Goal: Task Accomplishment & Management: Complete application form

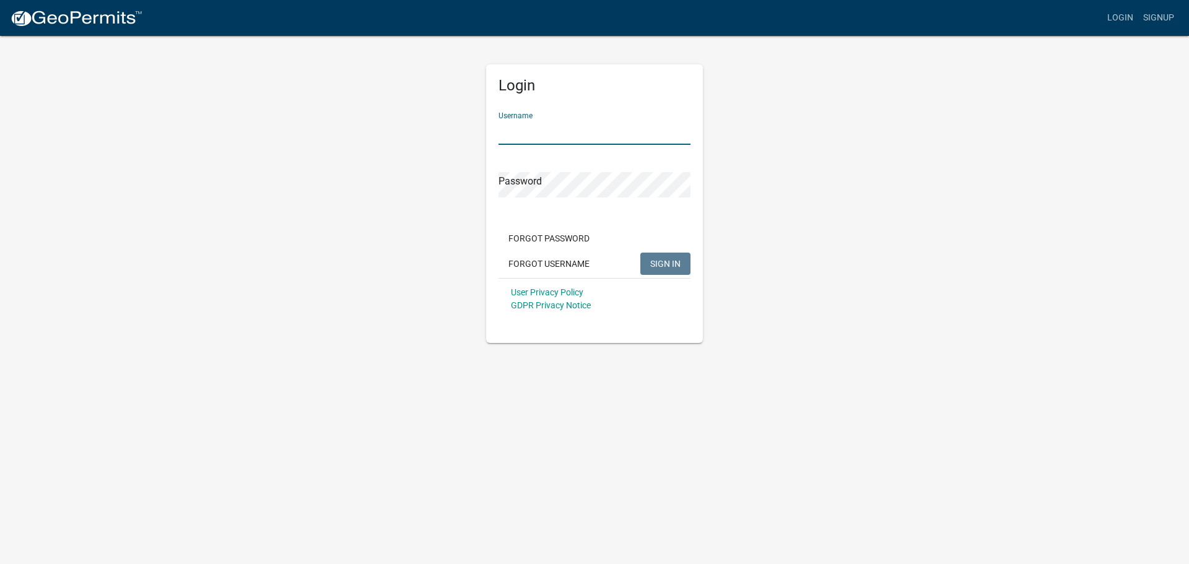
click at [518, 126] on input "Username" at bounding box center [594, 131] width 192 height 25
type input "owens12"
click at [661, 261] on span "SIGN IN" at bounding box center [665, 263] width 30 height 10
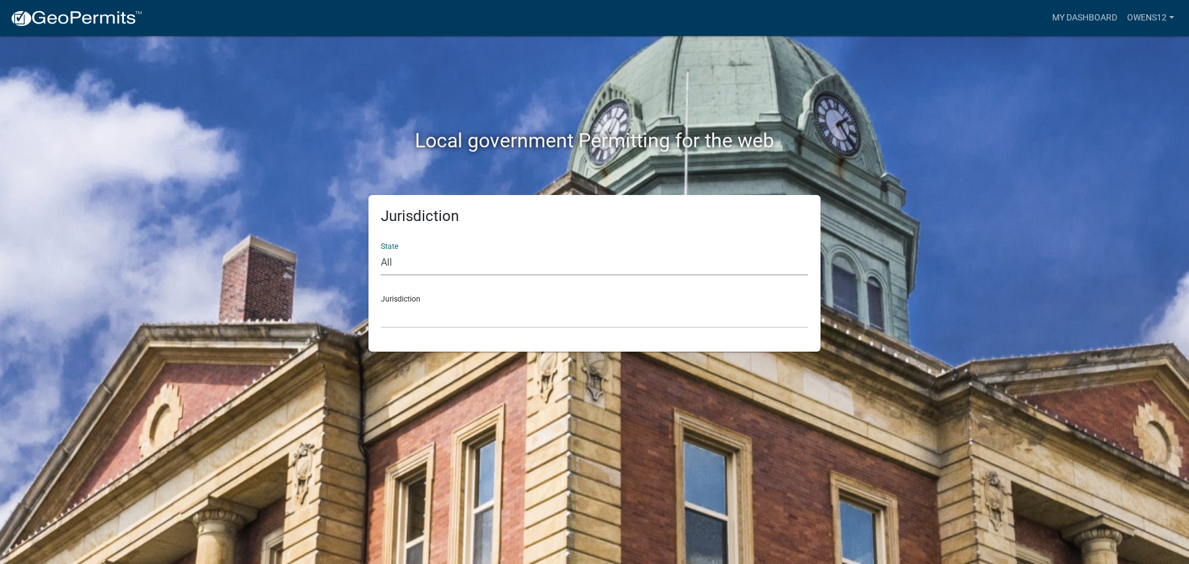
click at [453, 258] on select "All [US_STATE] [US_STATE] [US_STATE] [US_STATE] [US_STATE] [US_STATE] [US_STATE…" at bounding box center [594, 262] width 427 height 25
select select "[US_STATE]"
click at [381, 250] on select "All [US_STATE] [US_STATE] [US_STATE] [US_STATE] [US_STATE] [US_STATE] [US_STATE…" at bounding box center [594, 262] width 427 height 25
click at [450, 304] on select "[GEOGRAPHIC_DATA], [US_STATE] [GEOGRAPHIC_DATA], [US_STATE] [GEOGRAPHIC_DATA], …" at bounding box center [594, 315] width 427 height 25
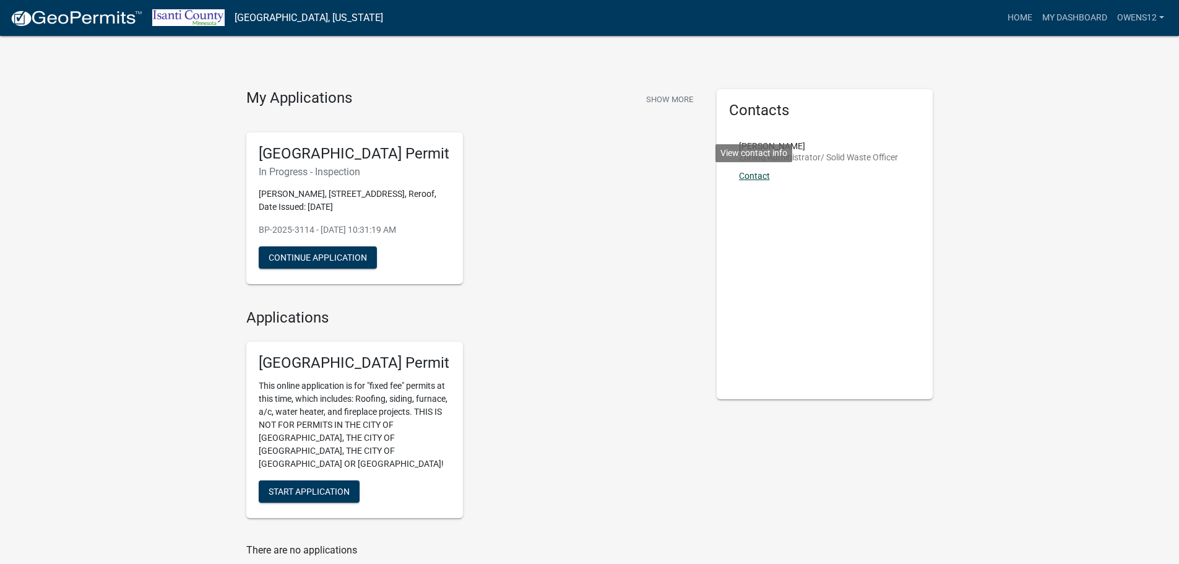
click at [756, 173] on link "Contact" at bounding box center [754, 176] width 31 height 10
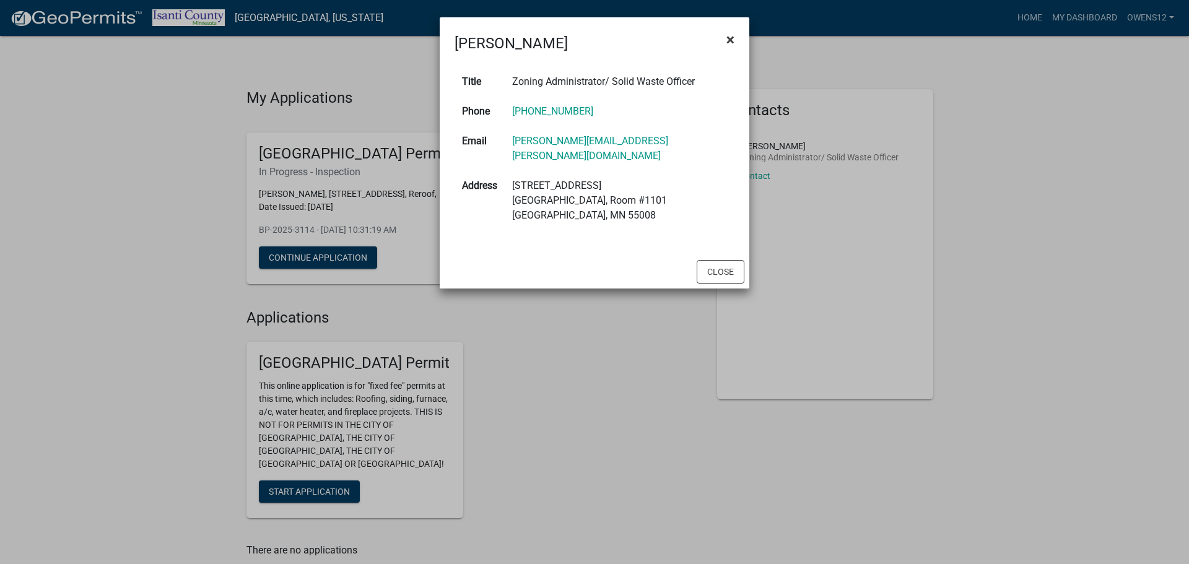
click at [728, 39] on span "×" at bounding box center [730, 39] width 8 height 17
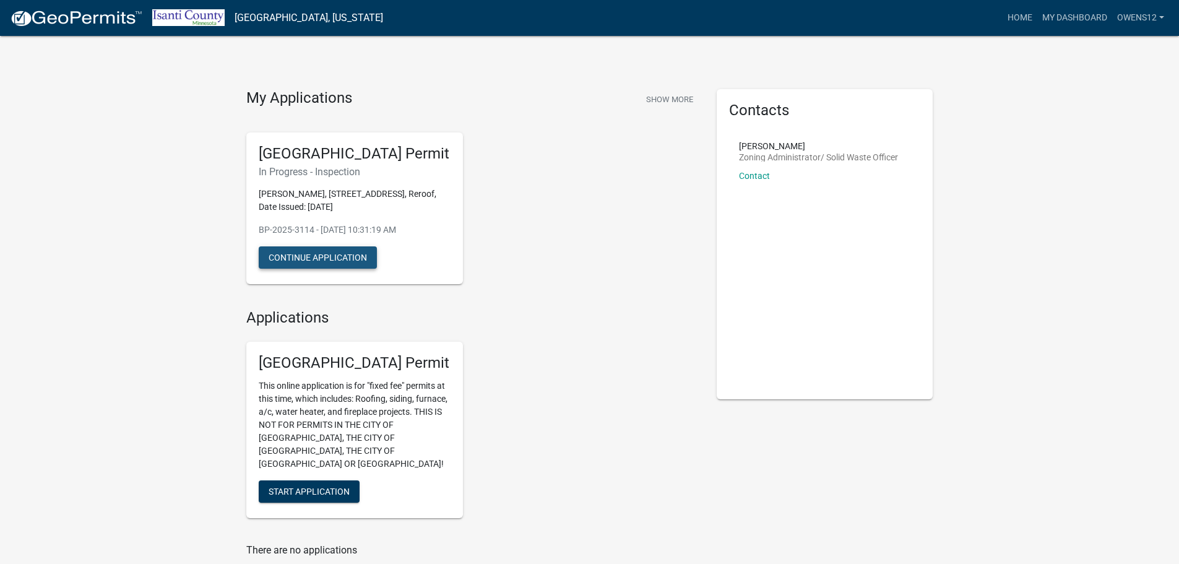
click at [318, 258] on button "Continue Application" at bounding box center [318, 257] width 118 height 22
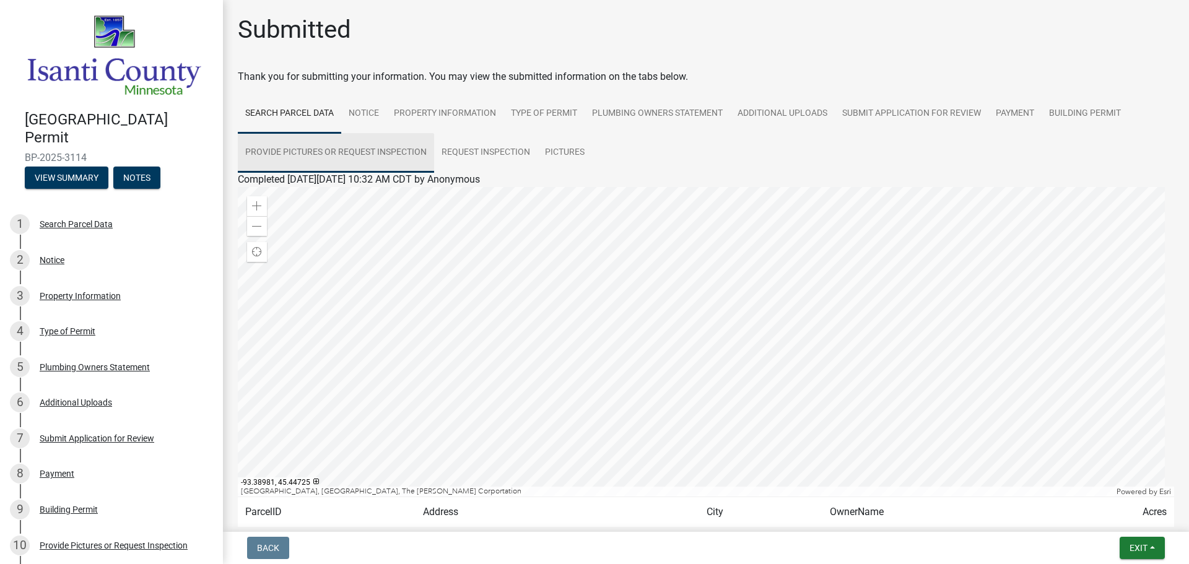
click at [301, 147] on link "Provide Pictures or Request Inspection" at bounding box center [336, 153] width 196 height 40
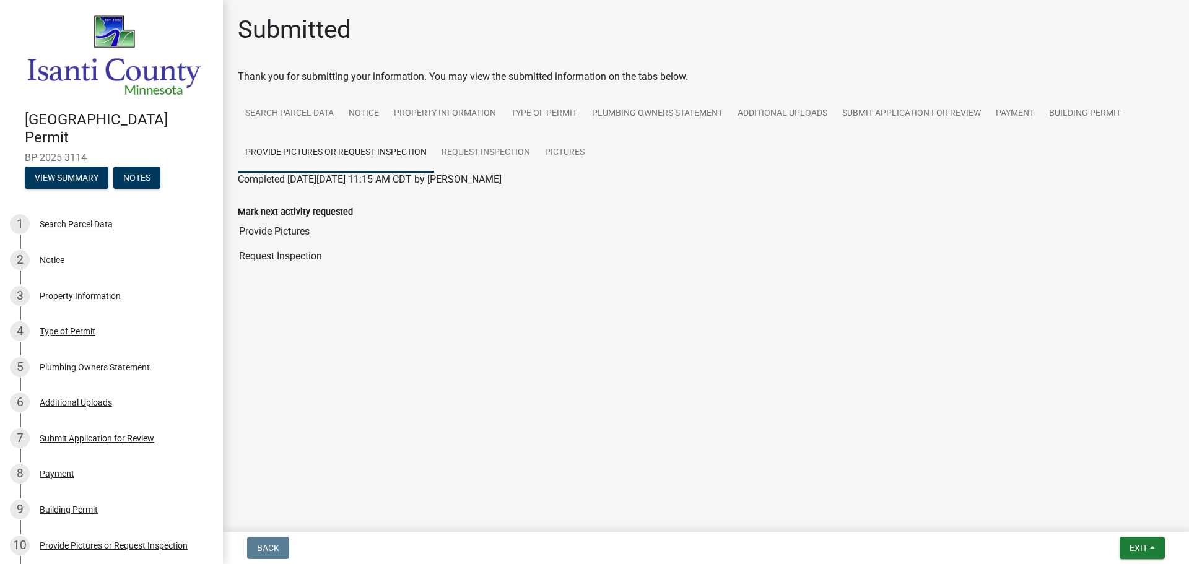
click at [298, 208] on label "Mark next activity requested" at bounding box center [295, 212] width 115 height 9
click at [298, 219] on input "Provide Pictures" at bounding box center [706, 231] width 936 height 25
click at [298, 208] on label "Mark next activity requested" at bounding box center [295, 212] width 115 height 9
click at [298, 219] on input "Provide Pictures" at bounding box center [706, 231] width 936 height 25
click at [298, 208] on label "Mark next activity requested" at bounding box center [295, 212] width 115 height 9
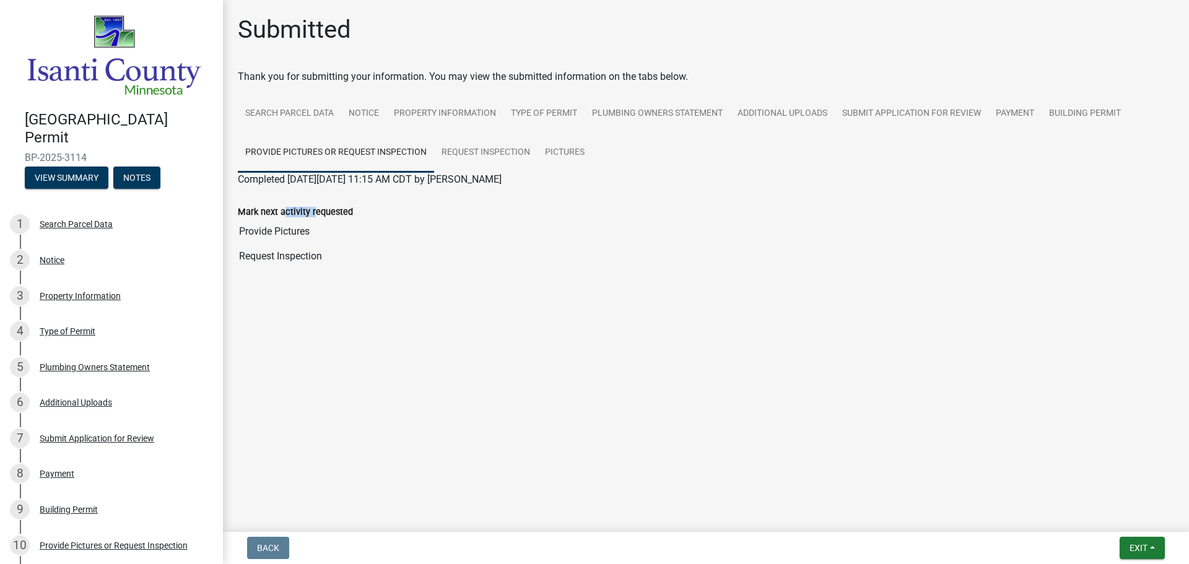
click at [298, 219] on input "Provide Pictures" at bounding box center [706, 231] width 936 height 25
click at [282, 234] on input "Provide Pictures" at bounding box center [706, 231] width 936 height 25
click at [344, 235] on input "Provide Pictures" at bounding box center [706, 231] width 936 height 25
click at [275, 256] on input "Request Inspection" at bounding box center [706, 256] width 936 height 25
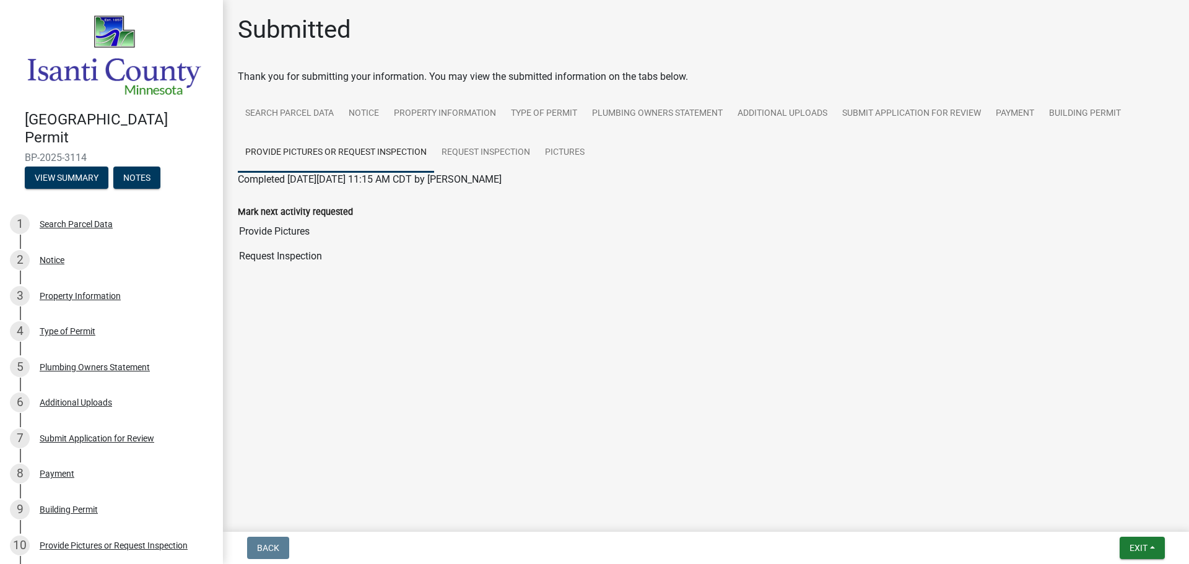
click at [353, 255] on input "Request Inspection" at bounding box center [706, 256] width 936 height 25
click at [313, 312] on main "Submitted Thank you for submitting your information. You may view the submitted…" at bounding box center [706, 263] width 966 height 527
click at [262, 255] on input "Request Inspection" at bounding box center [706, 256] width 936 height 25
click at [284, 233] on input "Provide Pictures" at bounding box center [706, 231] width 936 height 25
click at [282, 254] on input "Request Inspection" at bounding box center [706, 256] width 936 height 25
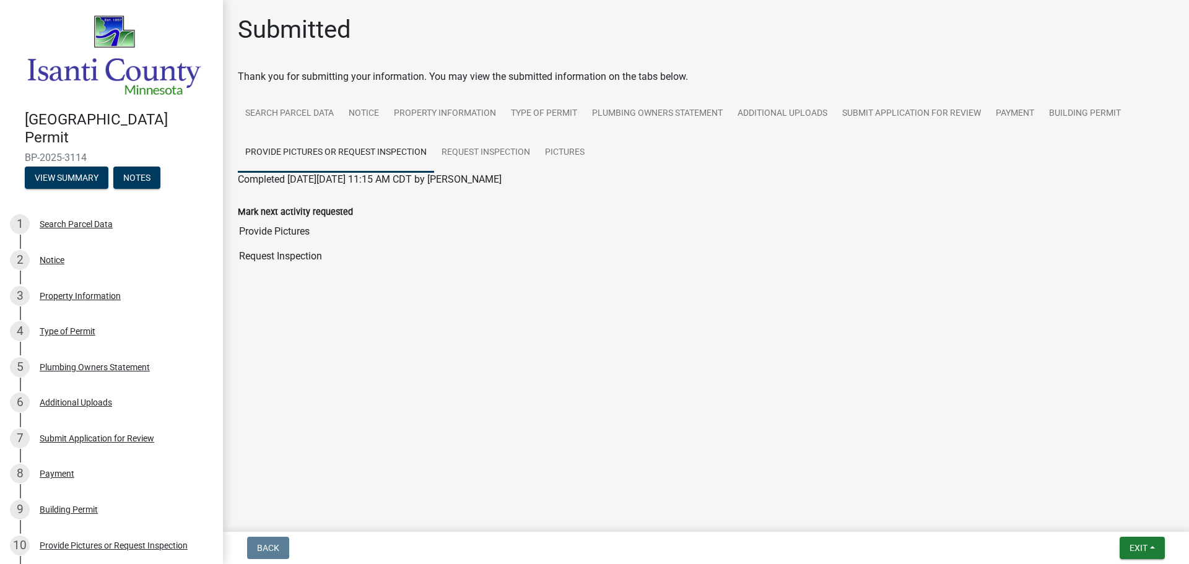
click at [286, 237] on input "Provide Pictures" at bounding box center [706, 231] width 936 height 25
click at [487, 145] on link "Request Inspection" at bounding box center [485, 153] width 103 height 40
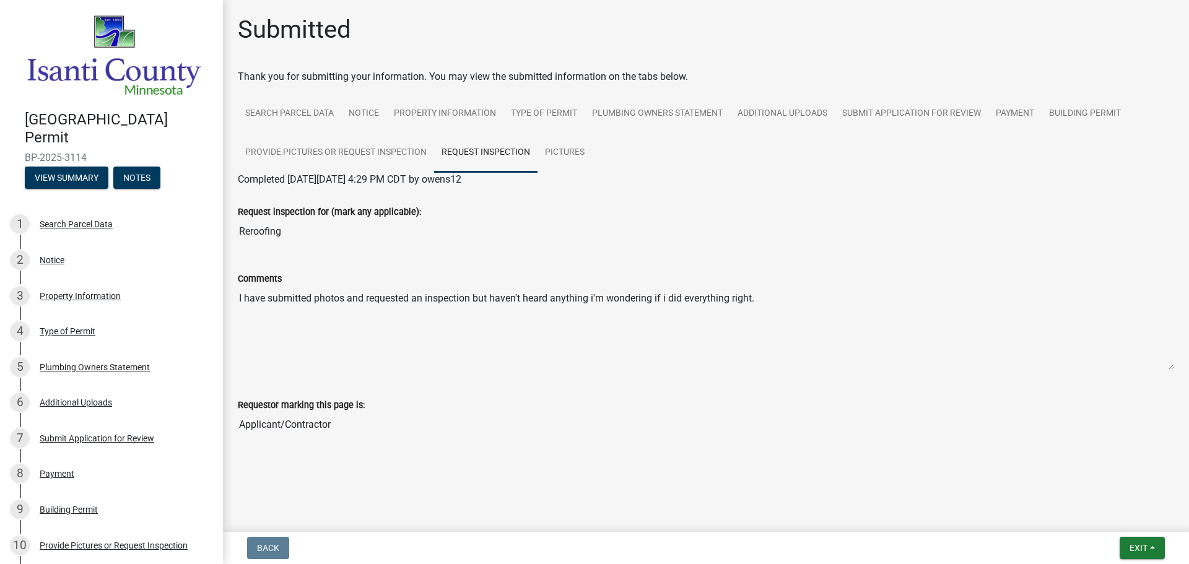
click at [331, 178] on span "Completed [DATE][DATE] 4:29 PM CDT by owens12" at bounding box center [349, 179] width 223 height 12
click at [337, 233] on input "Reroofing" at bounding box center [706, 231] width 936 height 25
click at [534, 420] on input "Applicant/Contractor" at bounding box center [706, 424] width 936 height 25
click at [568, 149] on link "Pictures" at bounding box center [564, 153] width 54 height 40
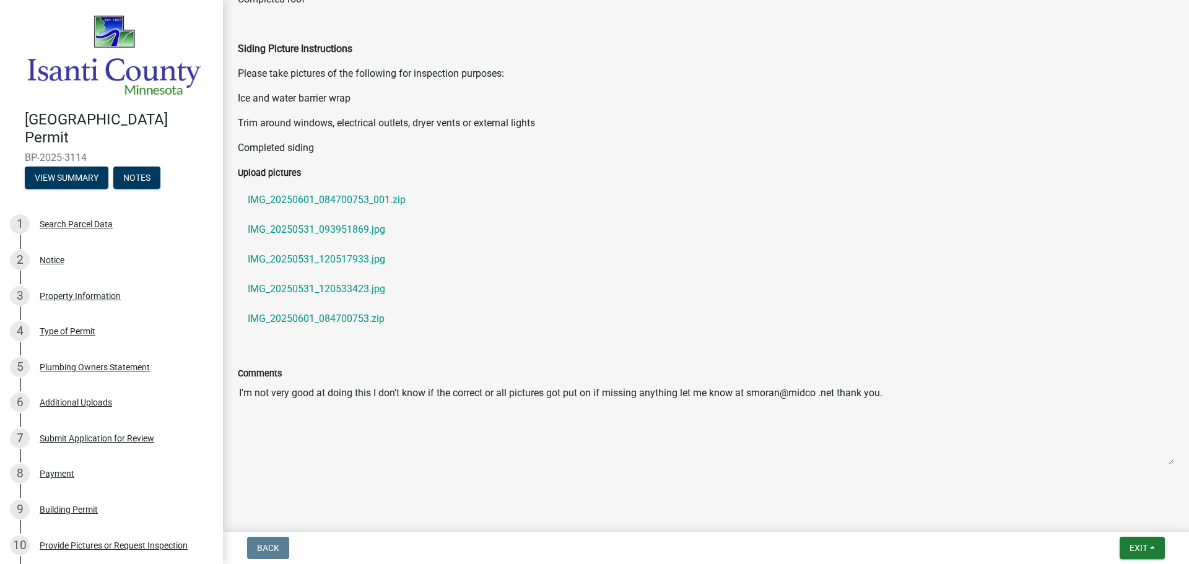
scroll to position [477, 0]
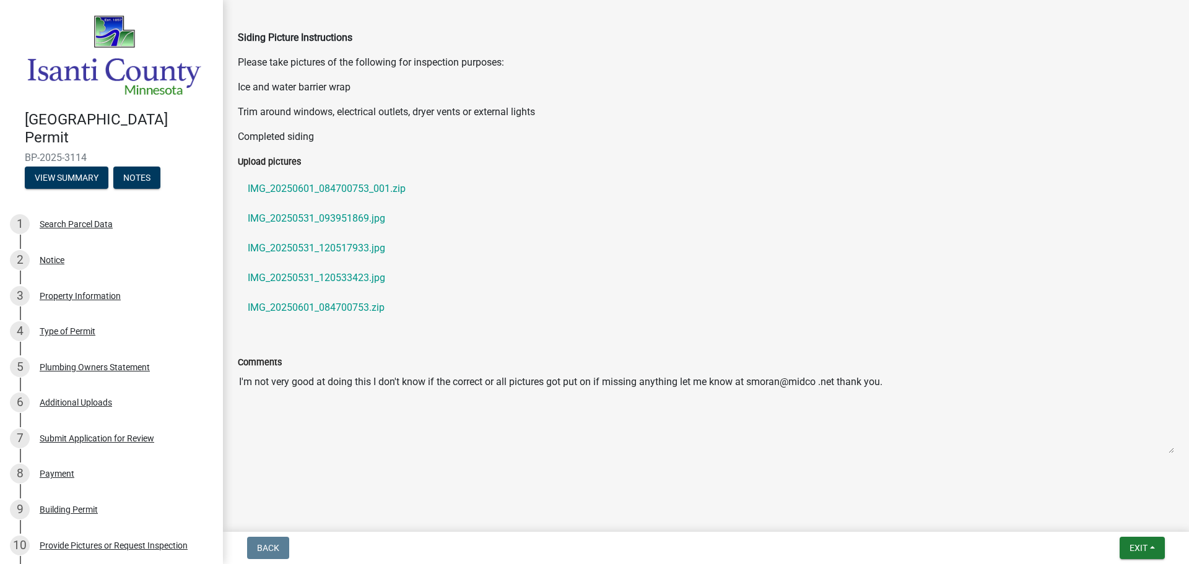
click at [278, 160] on label "Upload pictures" at bounding box center [269, 162] width 63 height 9
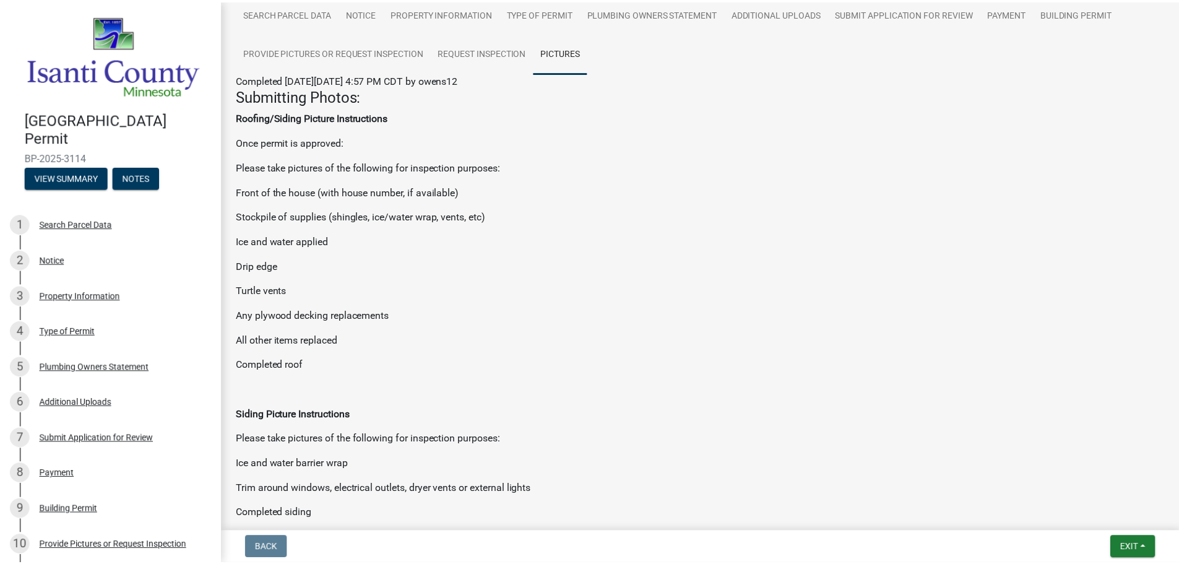
scroll to position [0, 0]
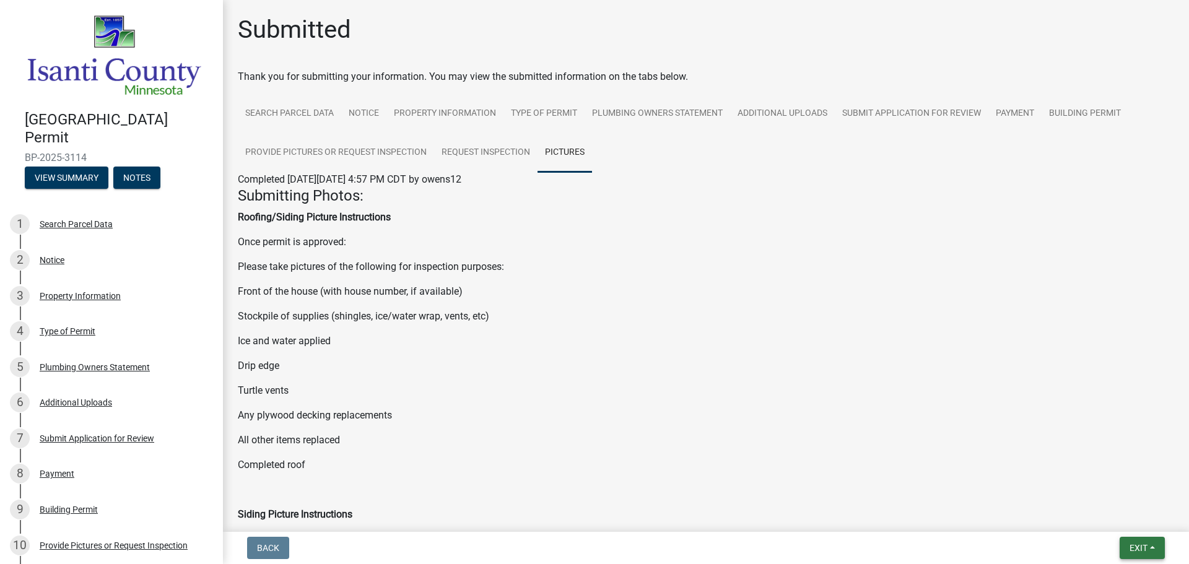
click at [1146, 547] on span "Exit" at bounding box center [1138, 548] width 18 height 10
click at [1111, 516] on button "Save & Exit" at bounding box center [1114, 516] width 99 height 30
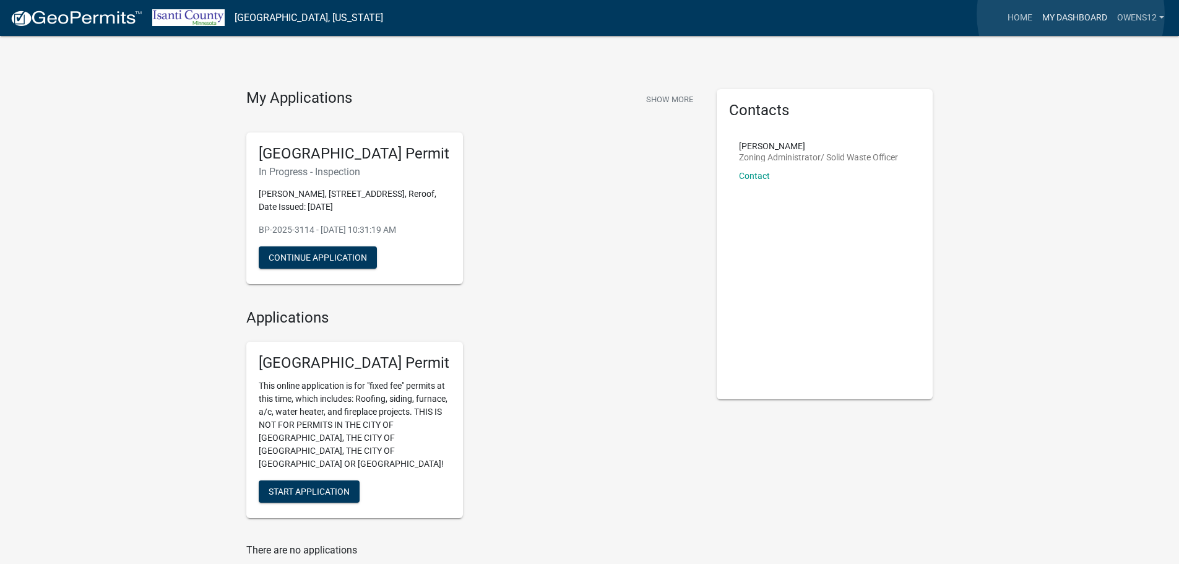
click at [1071, 14] on link "My Dashboard" at bounding box center [1075, 18] width 75 height 24
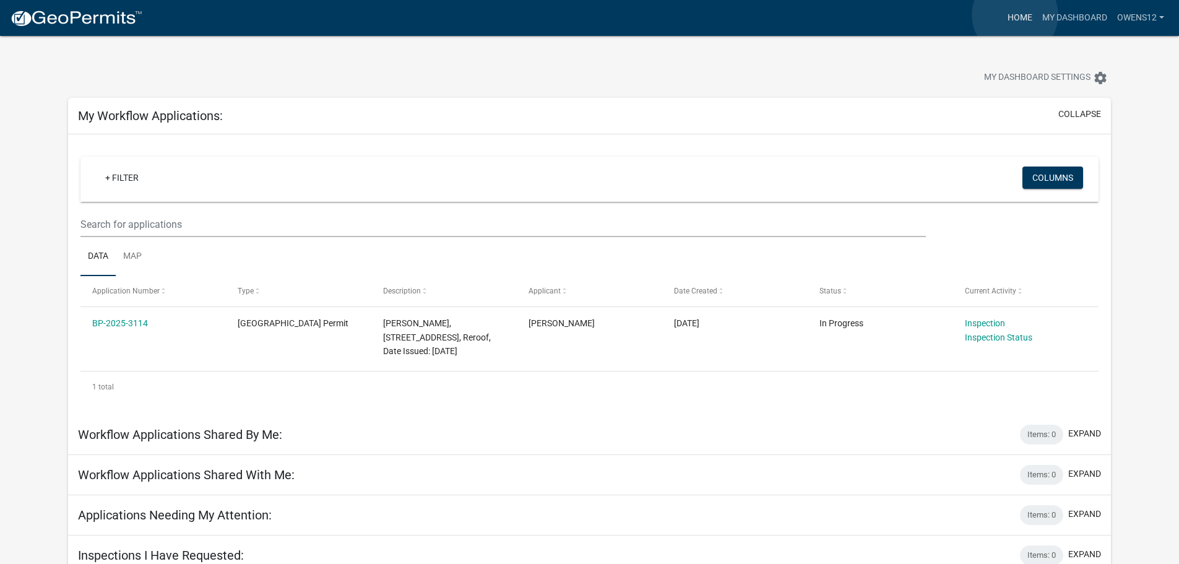
click at [1015, 15] on link "Home" at bounding box center [1020, 18] width 35 height 24
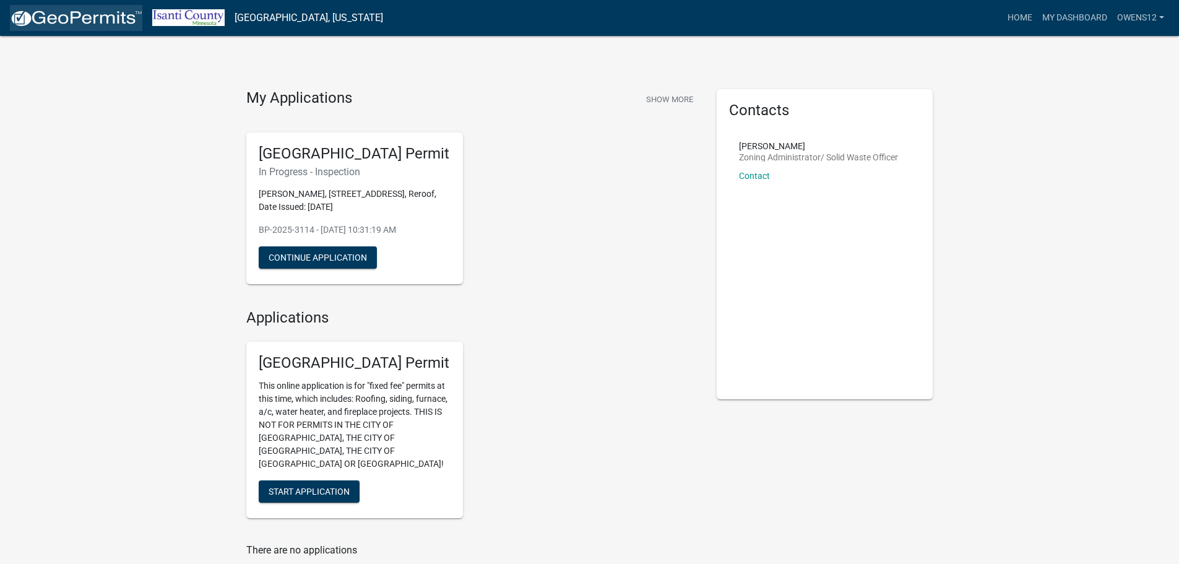
click at [96, 12] on img at bounding box center [76, 18] width 132 height 19
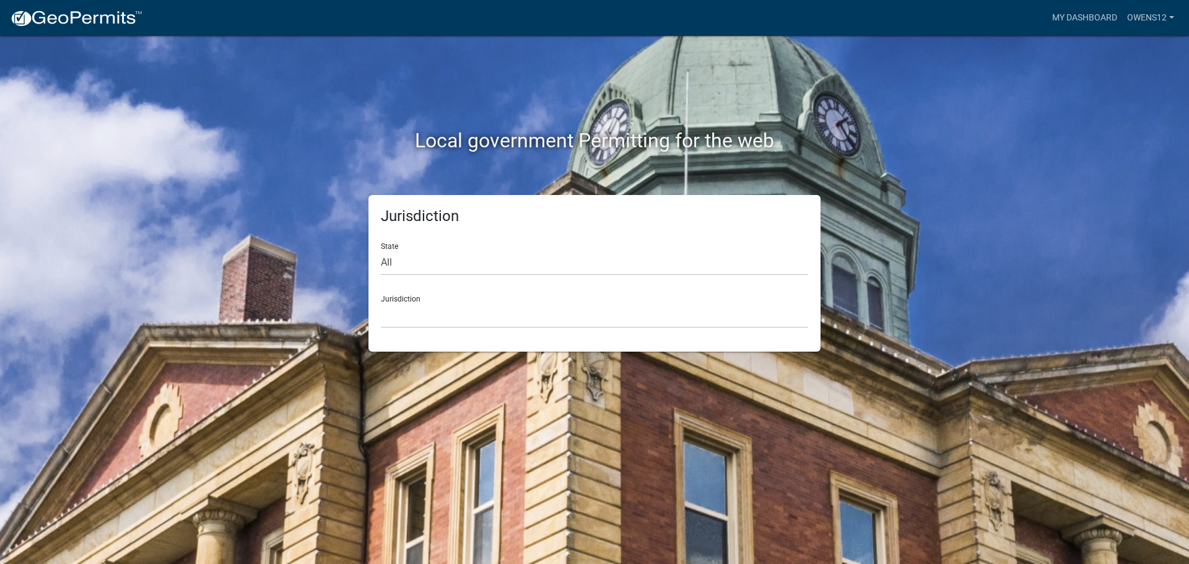
drag, startPoint x: 716, startPoint y: 446, endPoint x: 804, endPoint y: 353, distance: 127.9
click at [714, 446] on div "Local government Permitting for the web Jurisdiction State All [US_STATE] [US_S…" at bounding box center [594, 282] width 1189 height 564
click at [1077, 15] on link "My Dashboard" at bounding box center [1084, 18] width 75 height 24
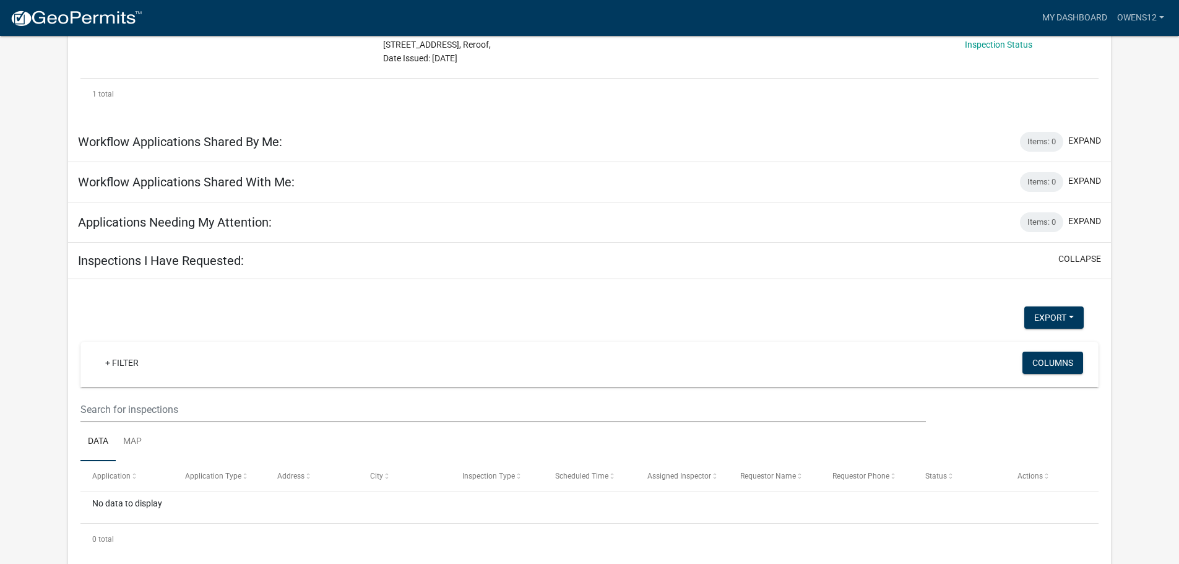
scroll to position [309, 0]
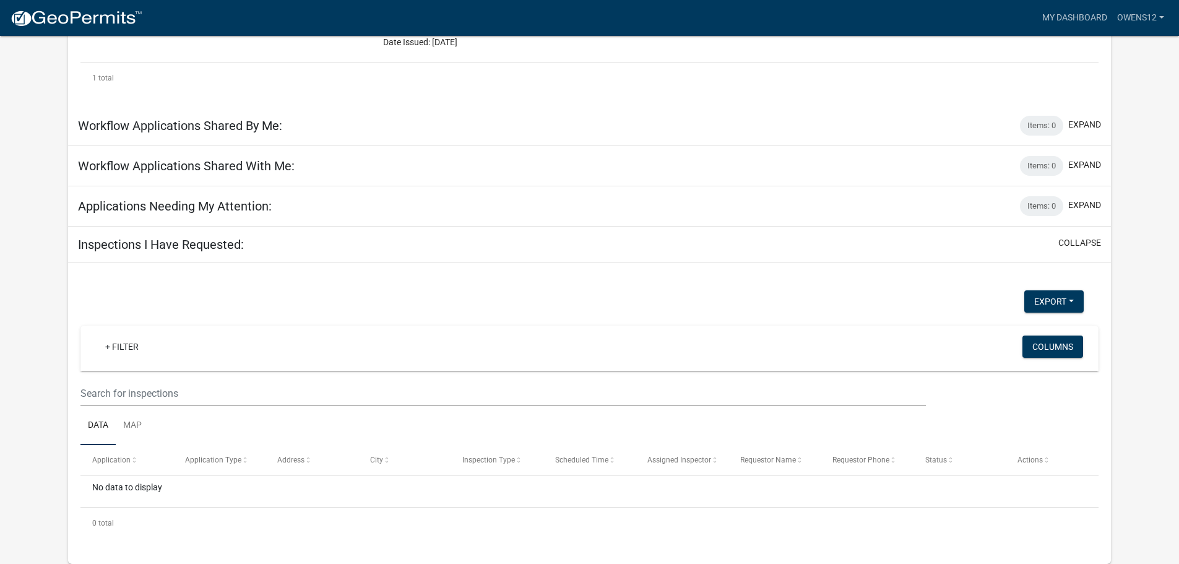
drag, startPoint x: 648, startPoint y: 521, endPoint x: 583, endPoint y: 515, distance: 65.2
click at [584, 516] on div "0 total" at bounding box center [589, 523] width 1018 height 31
click at [487, 483] on div "No data to display" at bounding box center [589, 491] width 1018 height 31
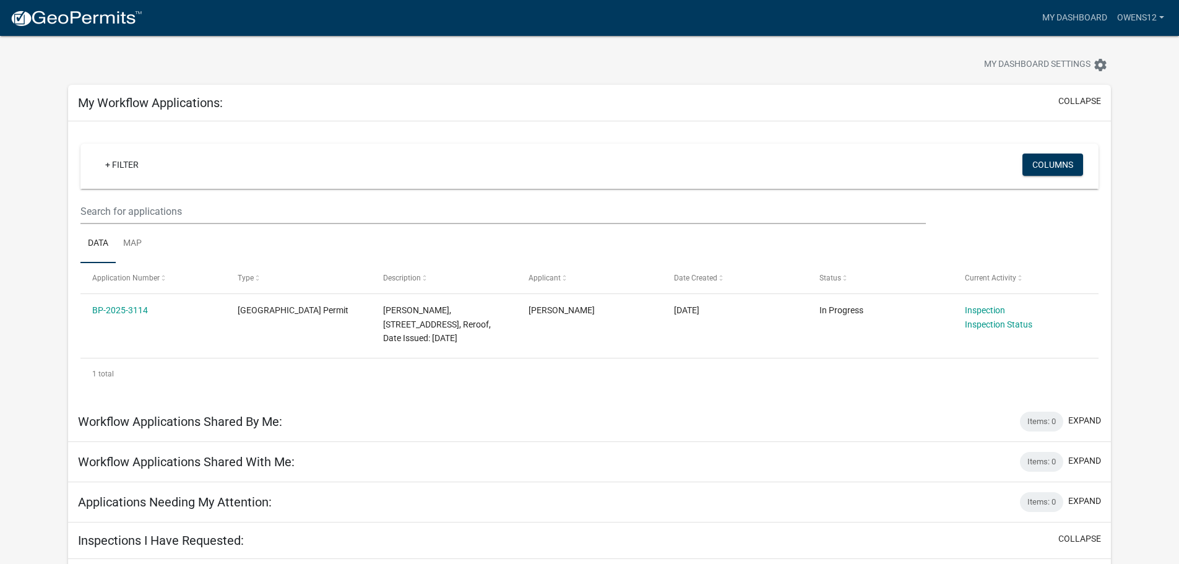
scroll to position [8, 0]
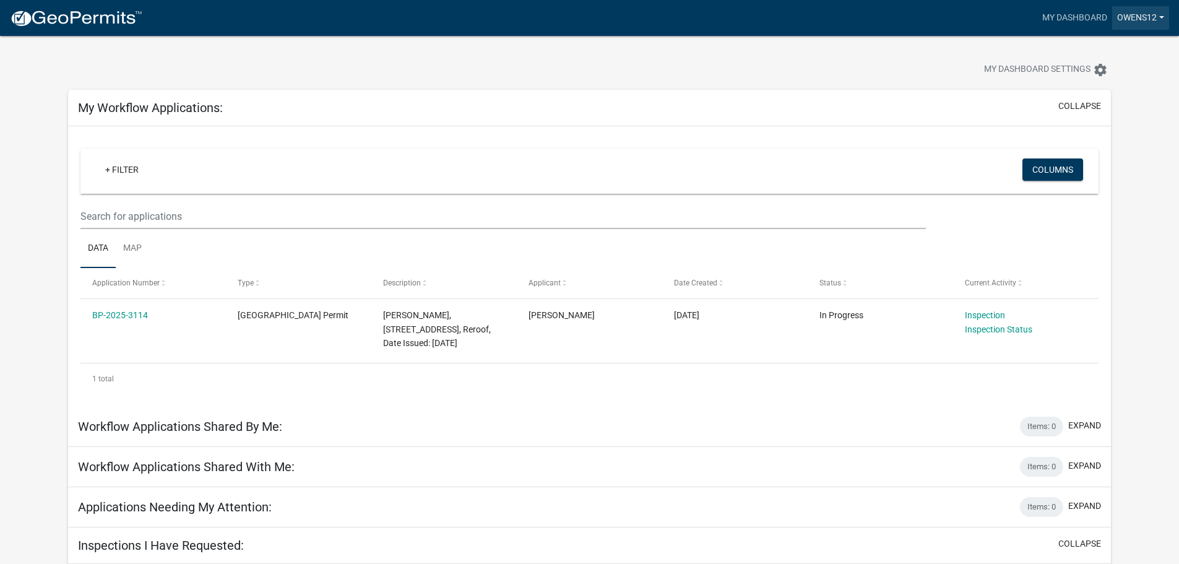
click at [1160, 17] on link "owens12" at bounding box center [1140, 18] width 57 height 24
click at [1094, 48] on link "Account" at bounding box center [1119, 51] width 99 height 30
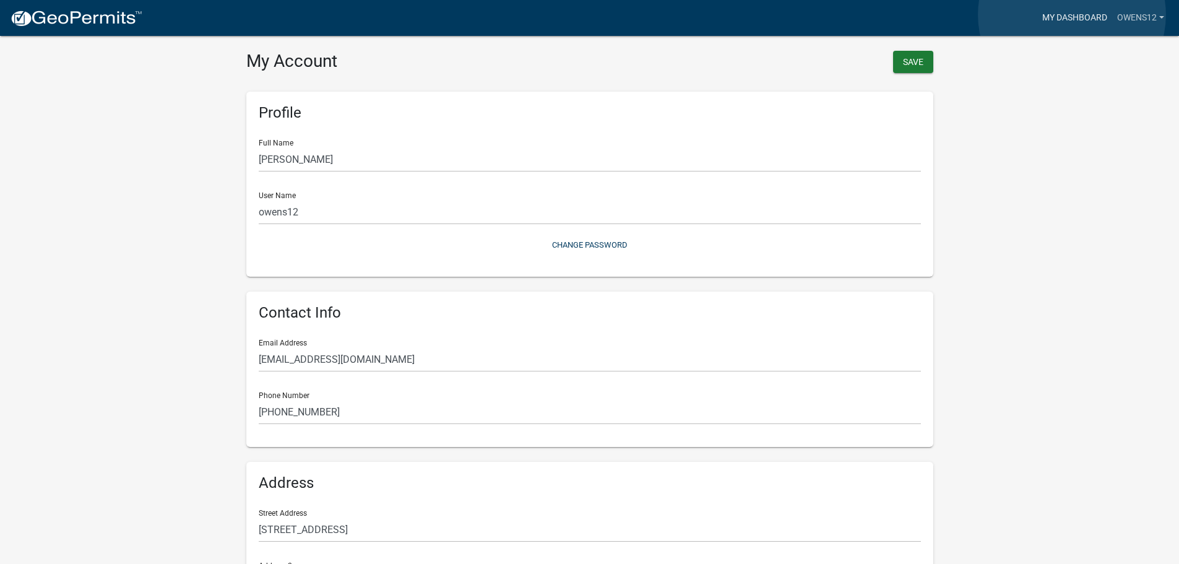
click at [1072, 15] on link "My Dashboard" at bounding box center [1075, 18] width 75 height 24
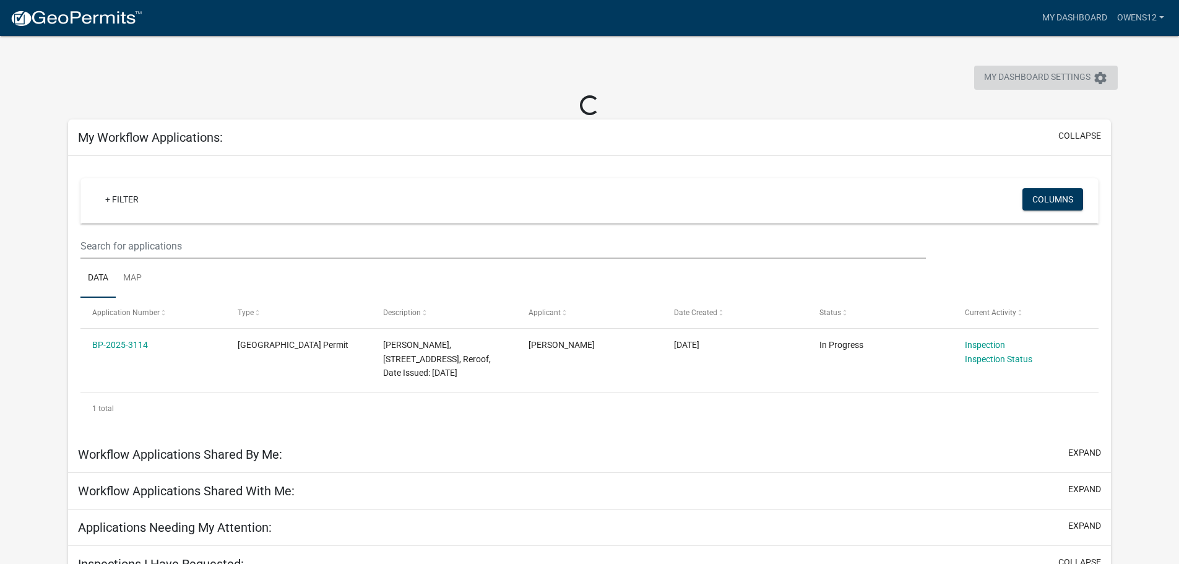
click at [1101, 77] on icon "settings" at bounding box center [1100, 78] width 15 height 15
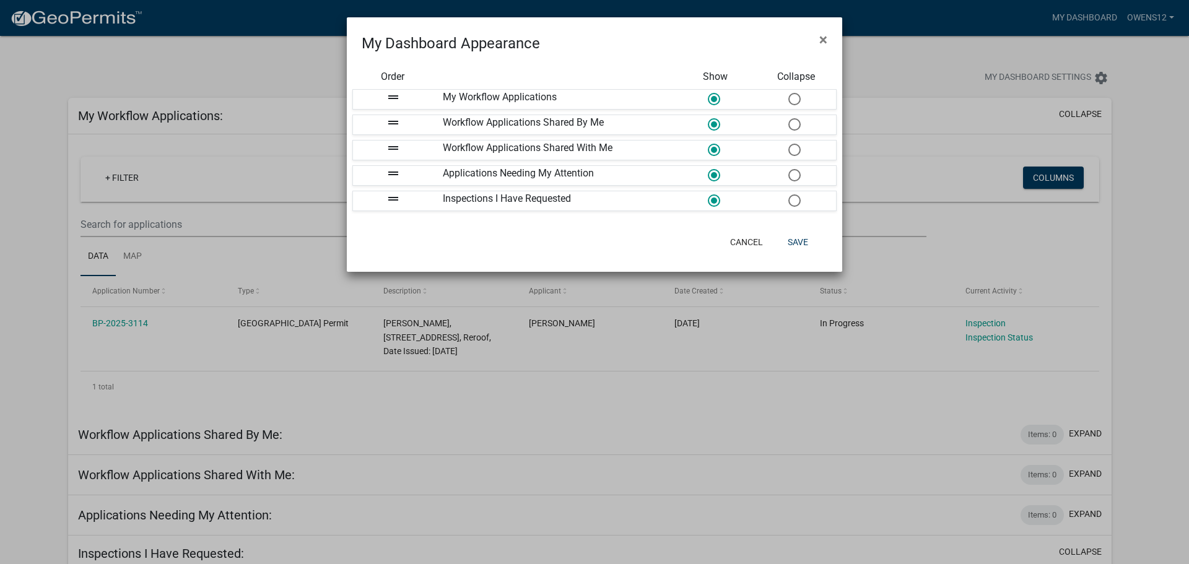
click at [388, 198] on icon "drag_handle" at bounding box center [393, 198] width 15 height 15
drag, startPoint x: 521, startPoint y: 199, endPoint x: 529, endPoint y: 199, distance: 8.0
click at [528, 200] on div "Inspections I Have Requested" at bounding box center [553, 200] width 241 height 19
click at [550, 202] on div "Inspections I Have Requested" at bounding box center [553, 200] width 241 height 19
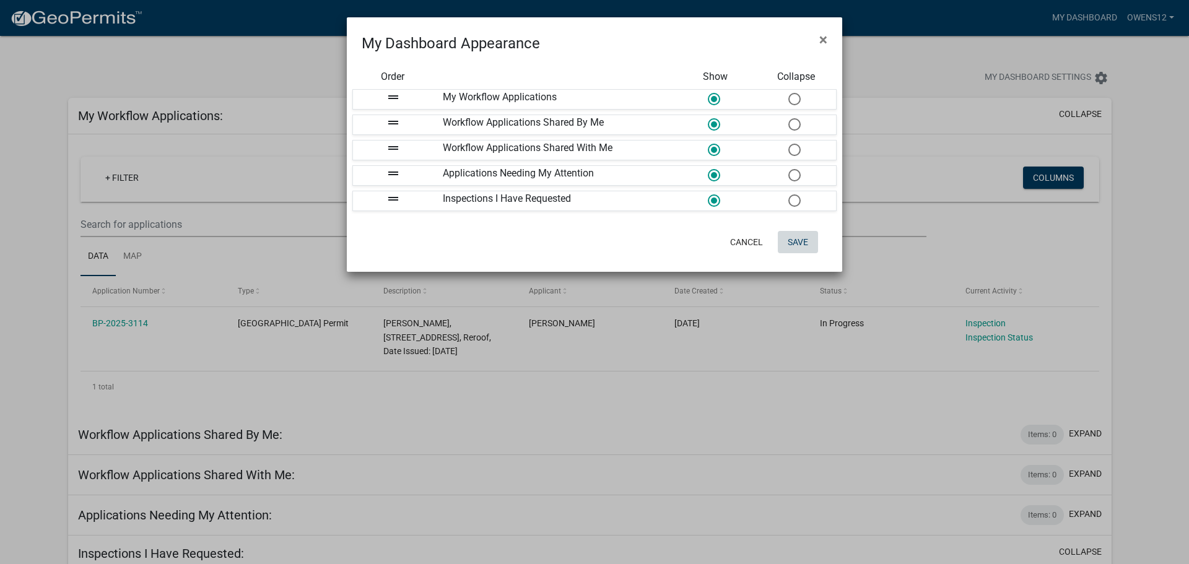
click at [795, 240] on button "Save" at bounding box center [798, 242] width 40 height 22
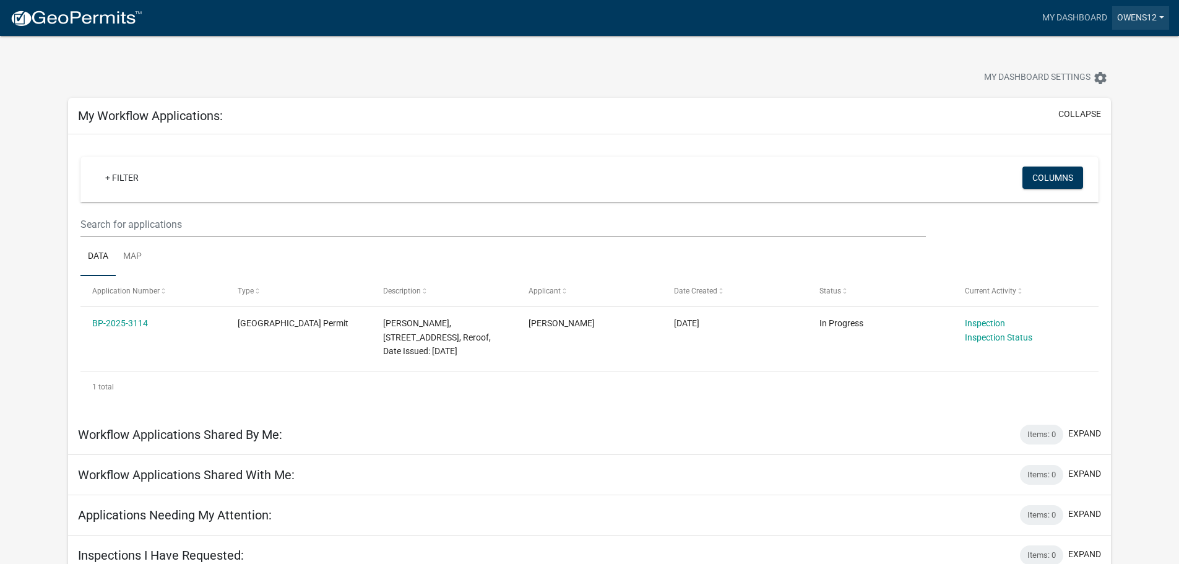
click at [1163, 15] on link "owens12" at bounding box center [1140, 18] width 57 height 24
click at [1098, 92] on link "Logout" at bounding box center [1119, 91] width 99 height 30
